Goal: Find contact information: Find contact information

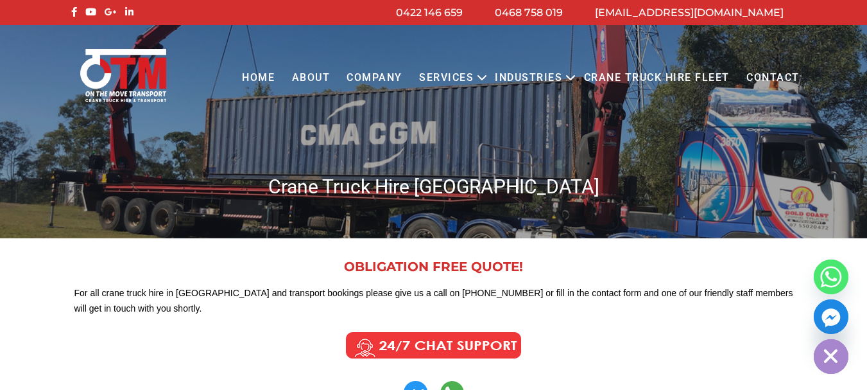
click at [755, 74] on link "Contact" at bounding box center [773, 77] width 70 height 35
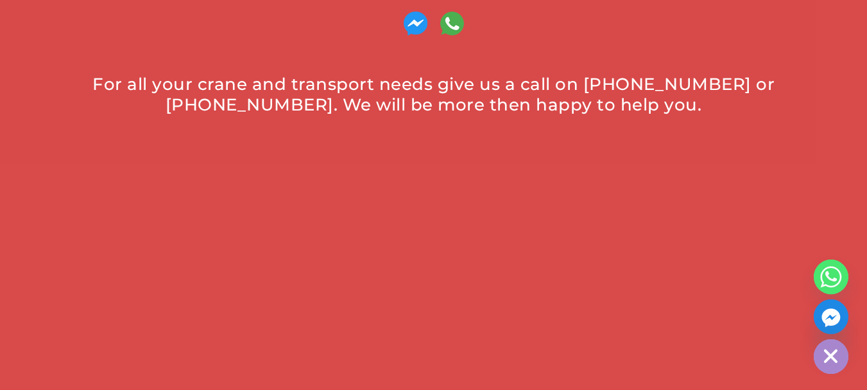
scroll to position [706, 0]
